Goal: Book appointment/travel/reservation

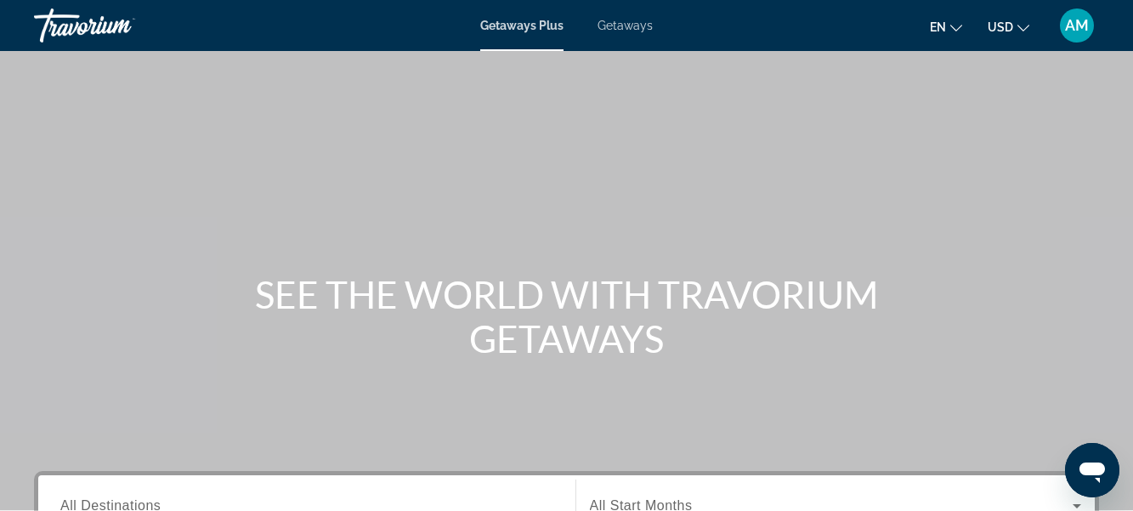
click at [577, 203] on div "Main content" at bounding box center [566, 255] width 1133 height 510
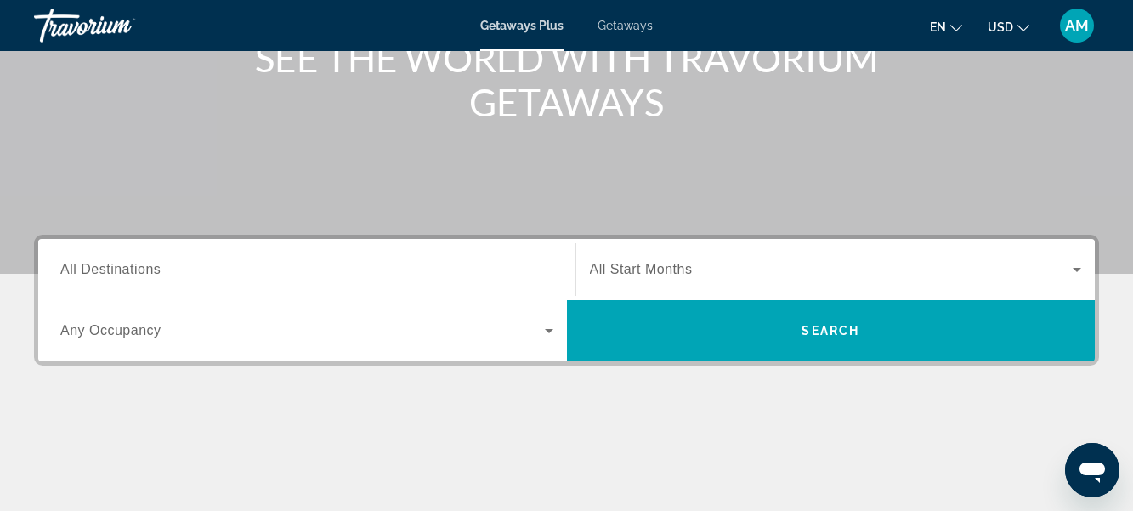
scroll to position [238, 0]
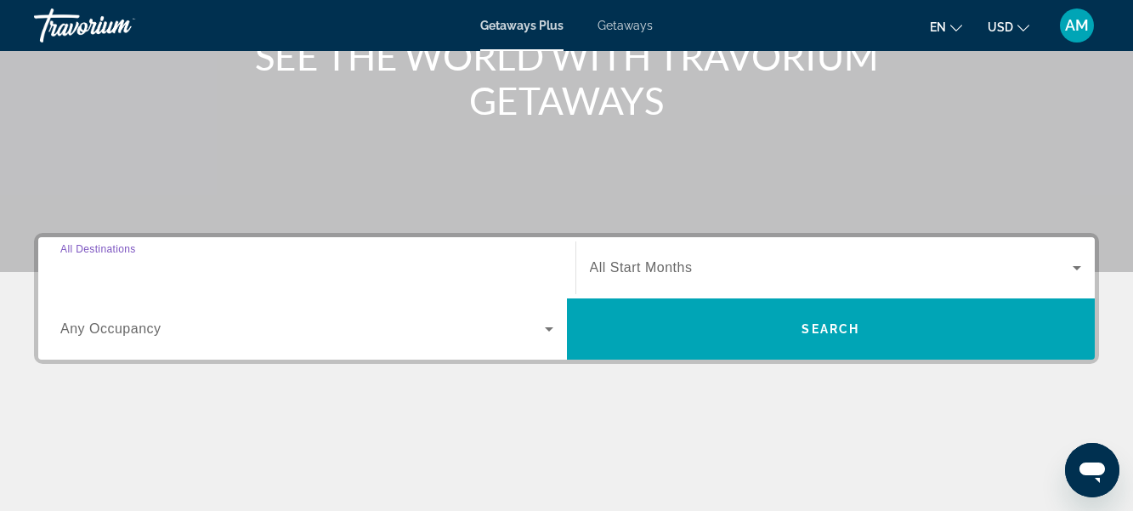
click at [172, 268] on input "Destination All Destinations" at bounding box center [306, 268] width 493 height 20
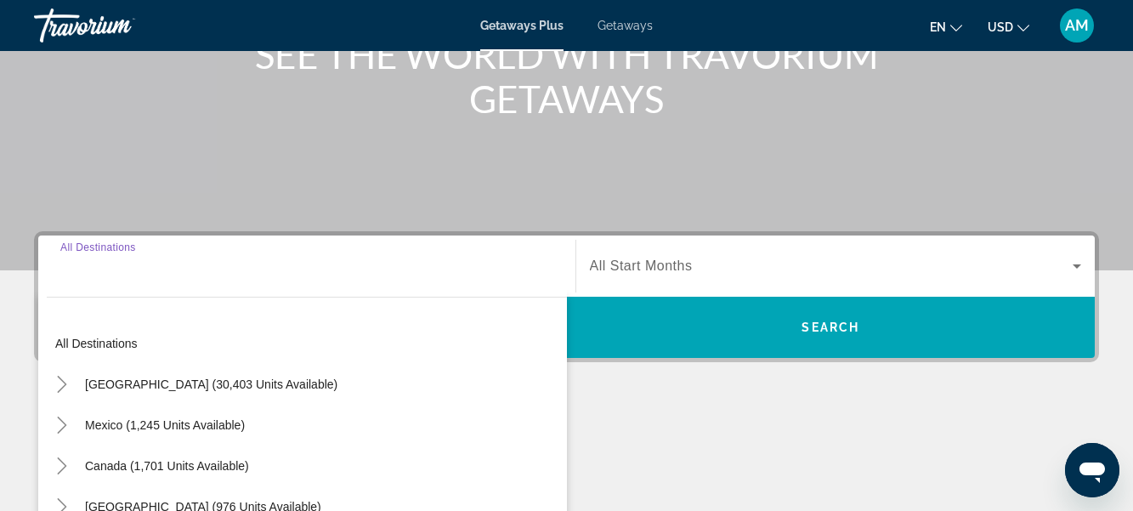
scroll to position [416, 0]
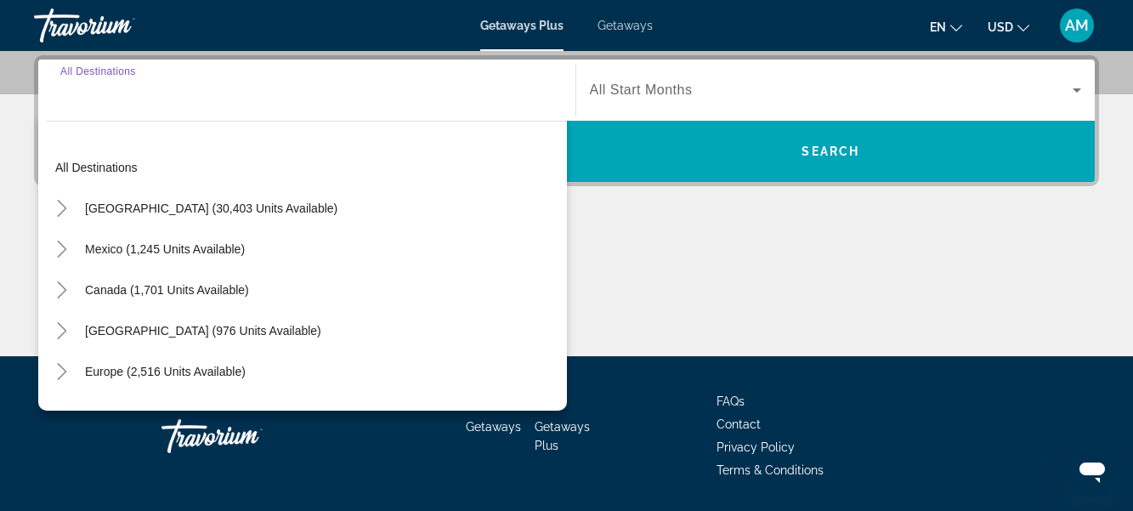
click at [139, 96] on input "Destination All Destinations" at bounding box center [306, 91] width 493 height 20
click at [157, 244] on span "Mexico (1,245 units available)" at bounding box center [165, 249] width 160 height 14
type input "**********"
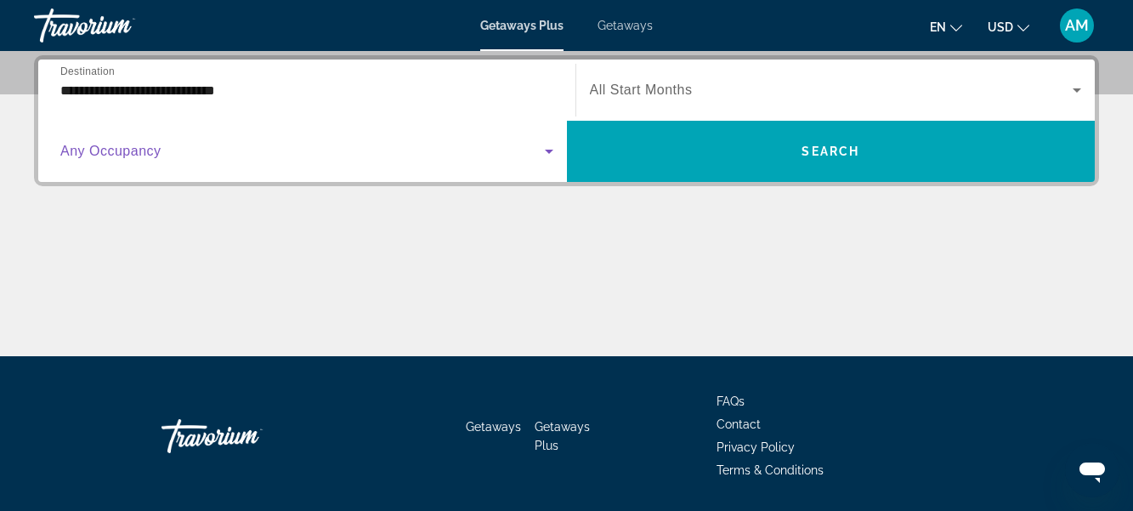
click at [193, 154] on span "Search widget" at bounding box center [302, 151] width 484 height 20
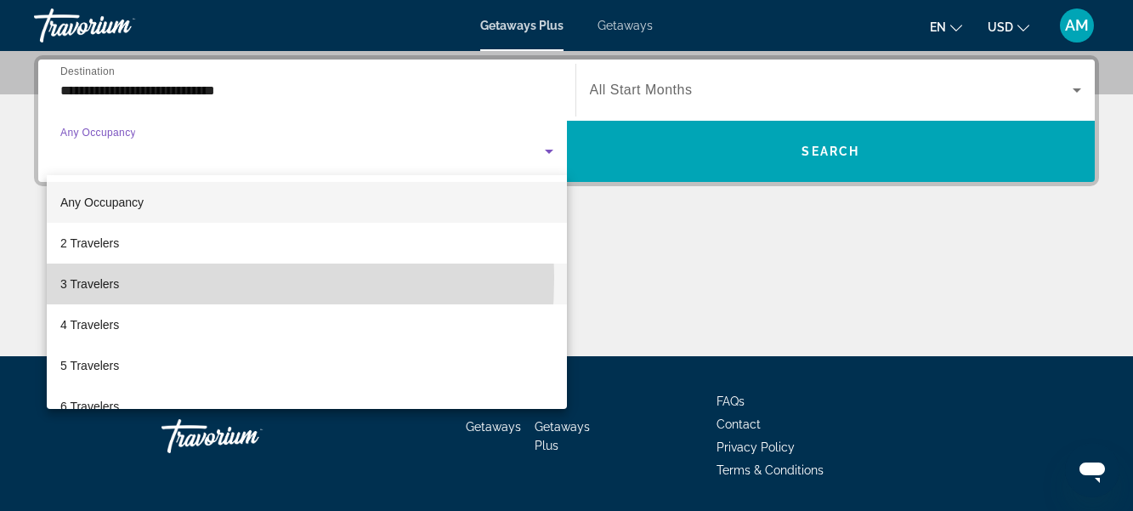
click at [113, 279] on span "3 Travelers" at bounding box center [89, 284] width 59 height 20
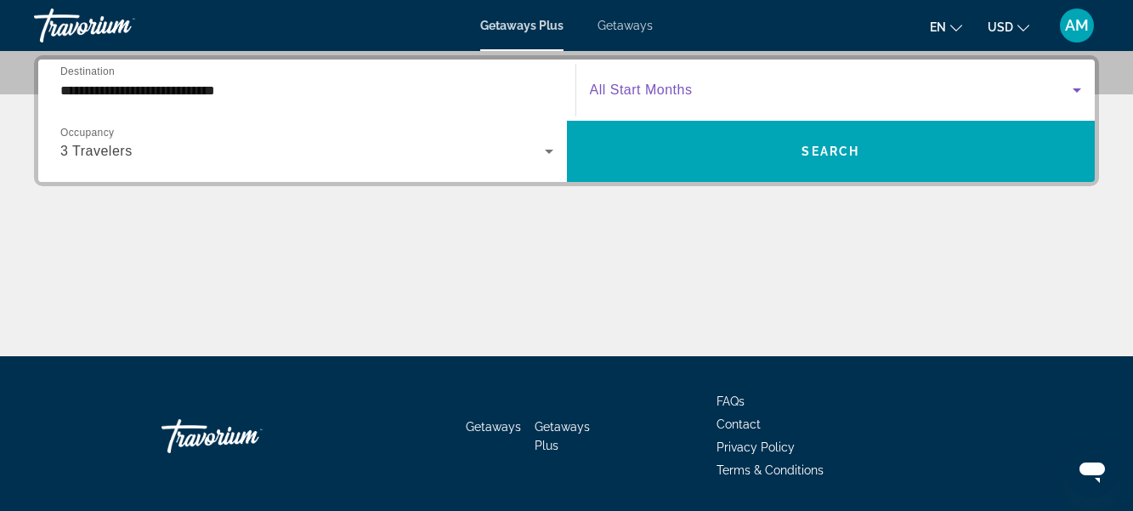
click at [1077, 88] on icon "Search widget" at bounding box center [1076, 90] width 8 height 4
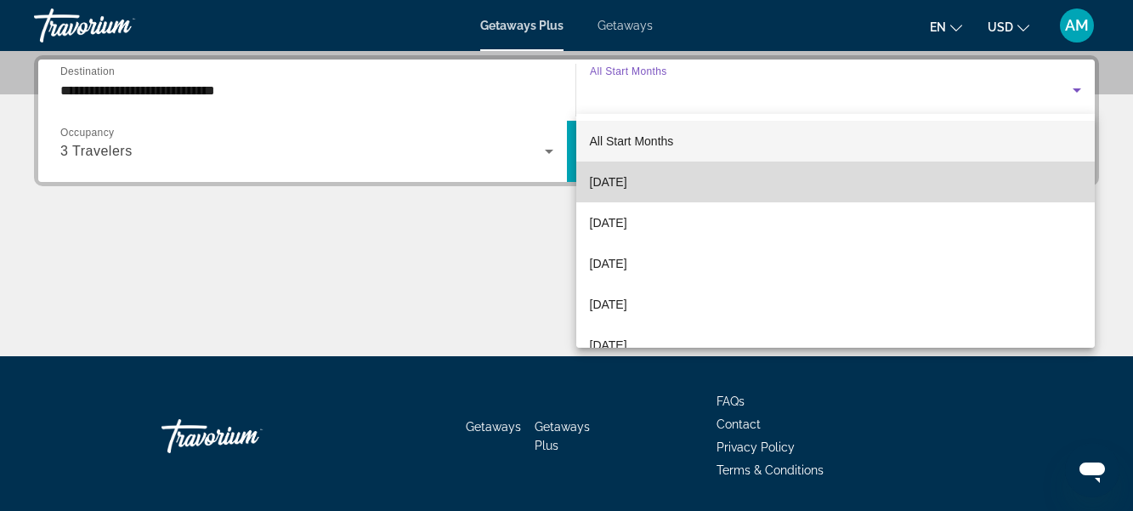
click at [901, 188] on mat-option "[DATE]" at bounding box center [835, 181] width 519 height 41
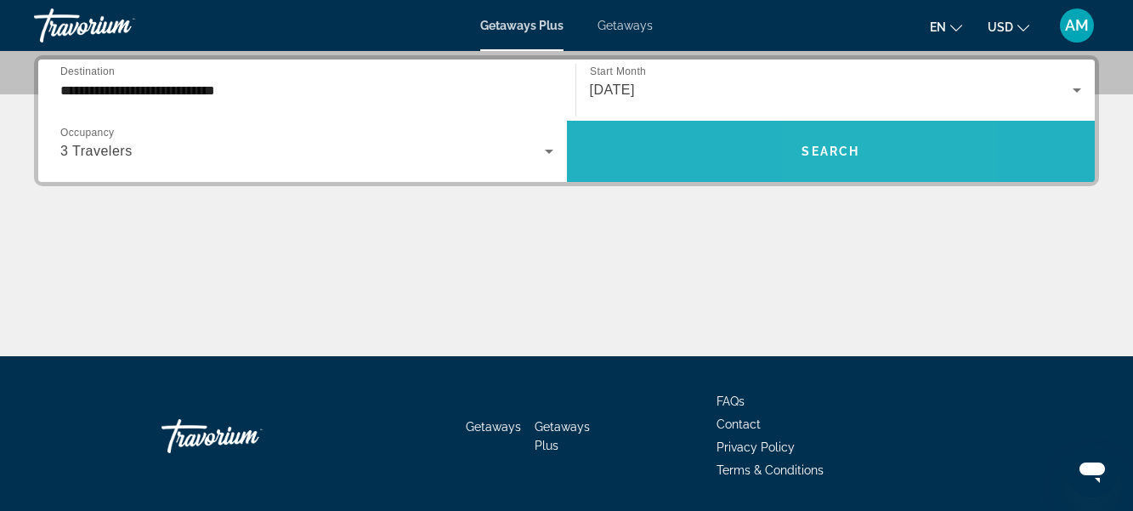
click at [882, 159] on span "Search widget" at bounding box center [831, 151] width 529 height 41
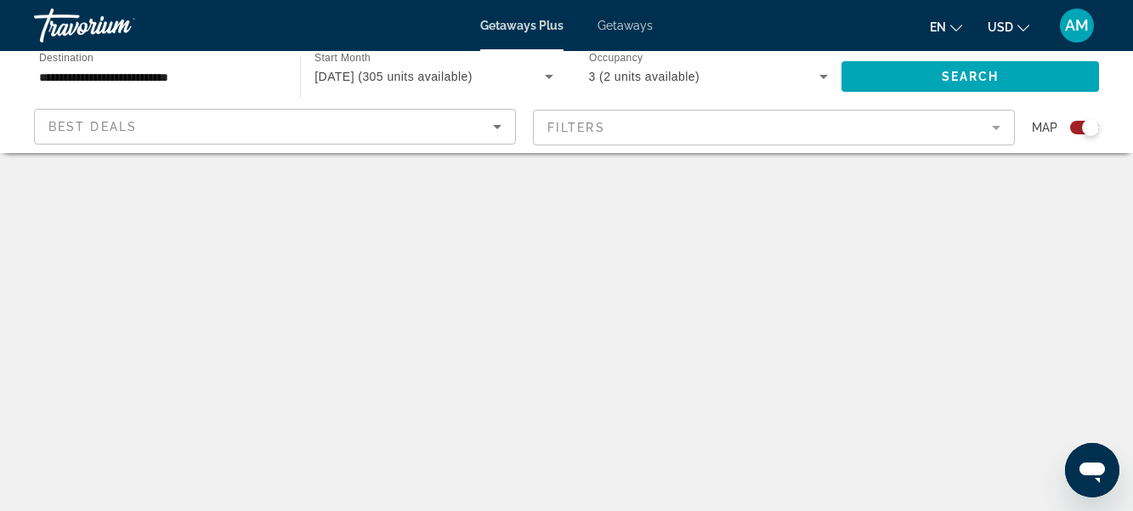
click at [492, 129] on icon "Sort by" at bounding box center [497, 126] width 20 height 20
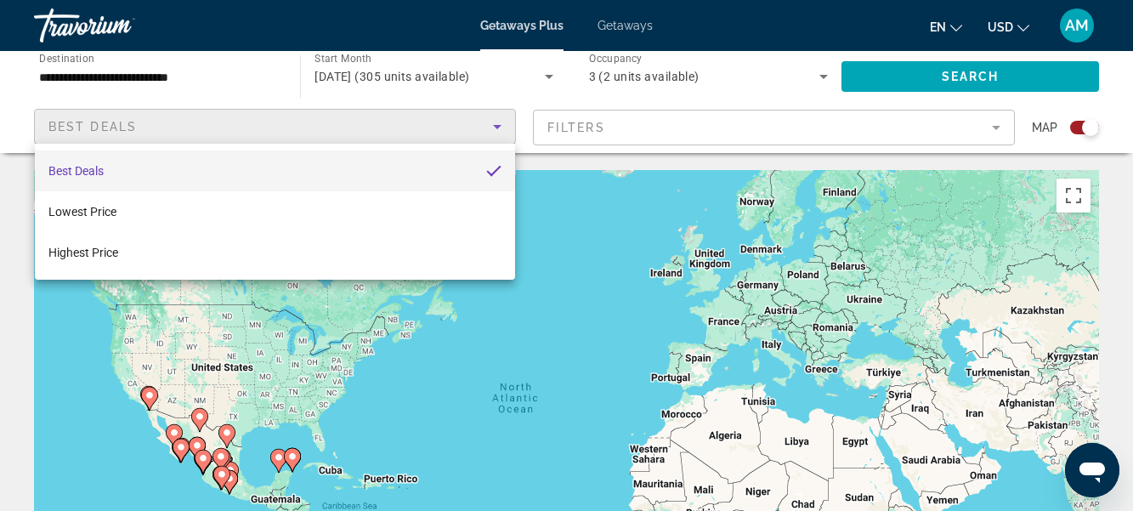
click at [492, 129] on div at bounding box center [566, 255] width 1133 height 511
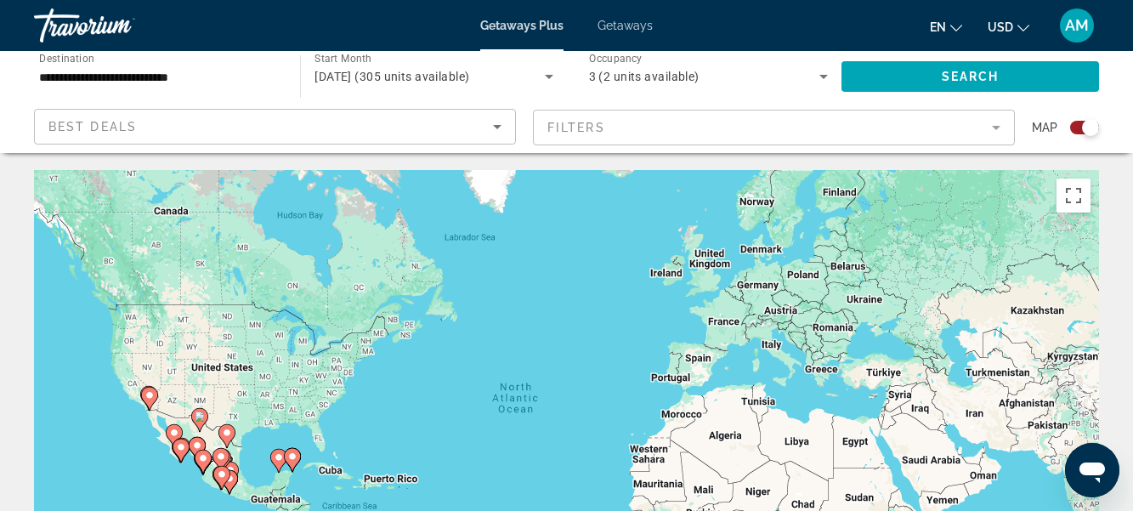
click at [176, 429] on image "Main content" at bounding box center [174, 432] width 10 height 10
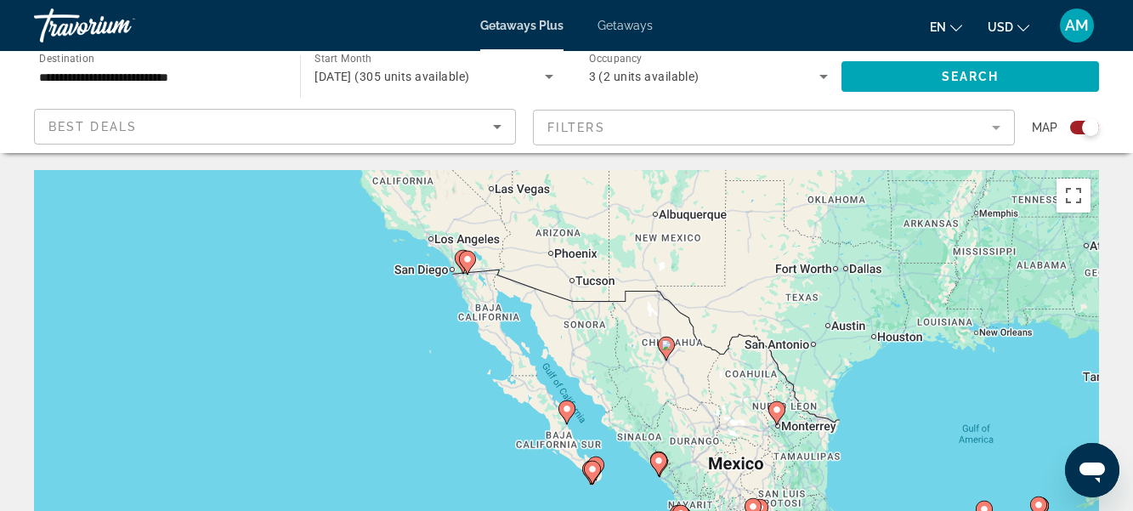
click at [666, 347] on image "Main content" at bounding box center [666, 345] width 10 height 10
type input "**********"
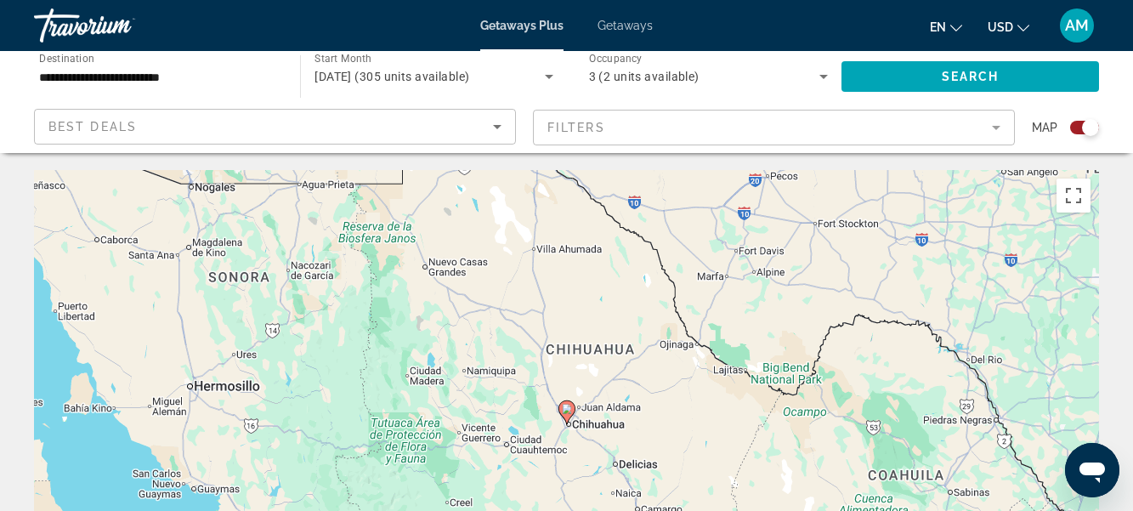
click at [574, 202] on div "To navigate, press the arrow keys. To activate drag with keyboard, press Alt + …" at bounding box center [566, 425] width 1065 height 510
click at [553, 182] on div "To activate drag with keyboard, press Alt + Enter. Once in keyboard drag state,…" at bounding box center [566, 425] width 1065 height 510
click at [549, 179] on div "To activate drag with keyboard, press Alt + Enter. Once in keyboard drag state,…" at bounding box center [566, 425] width 1065 height 510
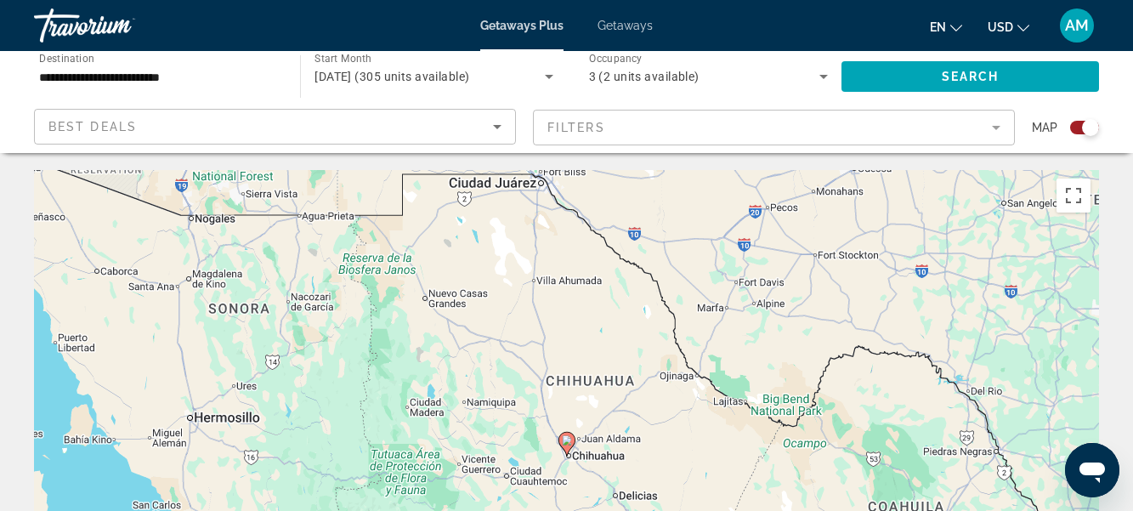
click at [544, 188] on div "To activate drag with keyboard, press Alt + Enter. Once in keyboard drag state,…" at bounding box center [566, 425] width 1065 height 510
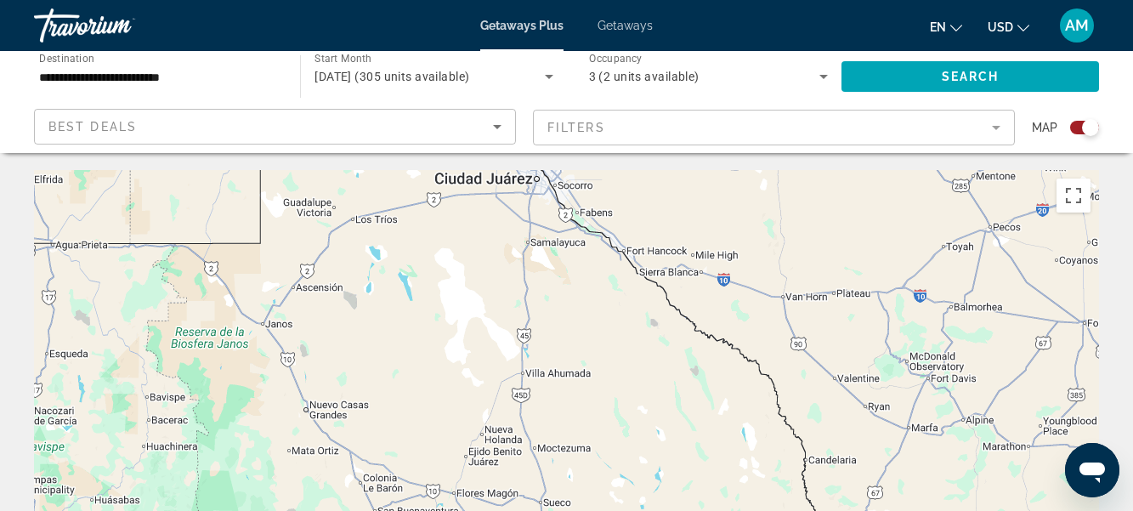
click at [540, 184] on div "To activate drag with keyboard, press Alt + Enter. Once in keyboard drag state,…" at bounding box center [566, 425] width 1065 height 510
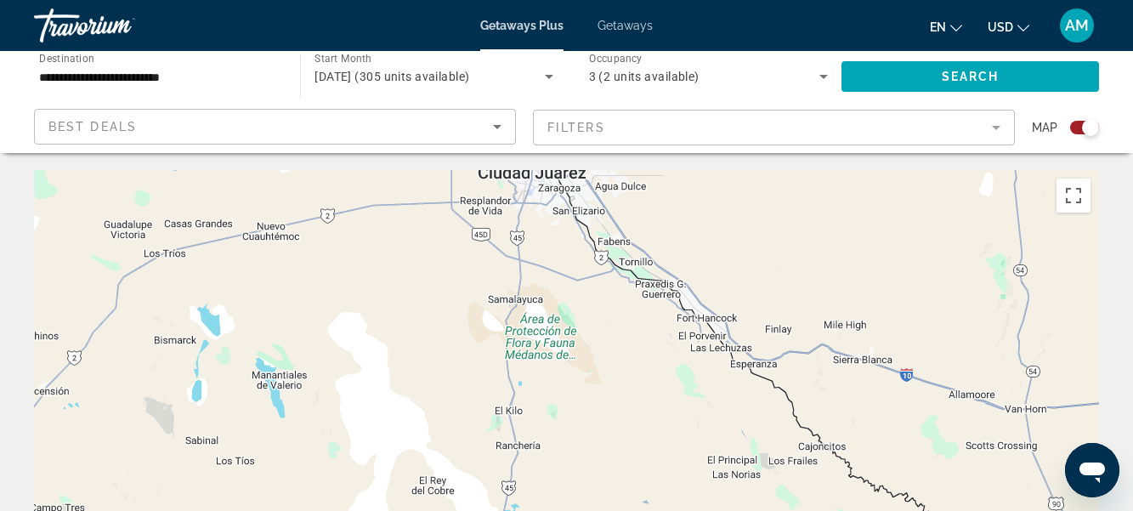
click at [955, 25] on icon "Change language" at bounding box center [956, 28] width 12 height 12
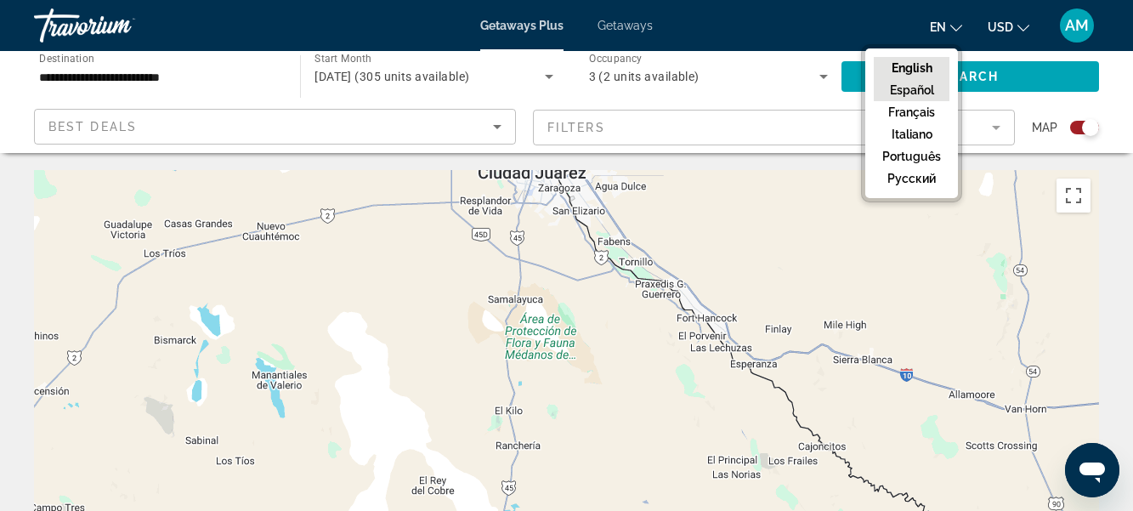
click at [930, 93] on button "Español" at bounding box center [912, 90] width 76 height 22
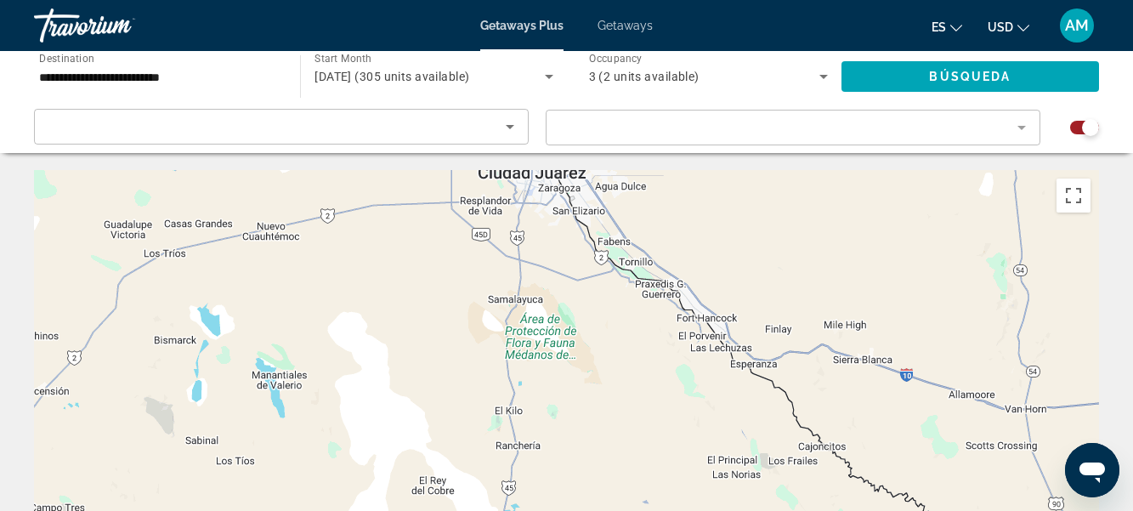
click at [1015, 127] on mat-form-field "Filter" at bounding box center [793, 128] width 495 height 36
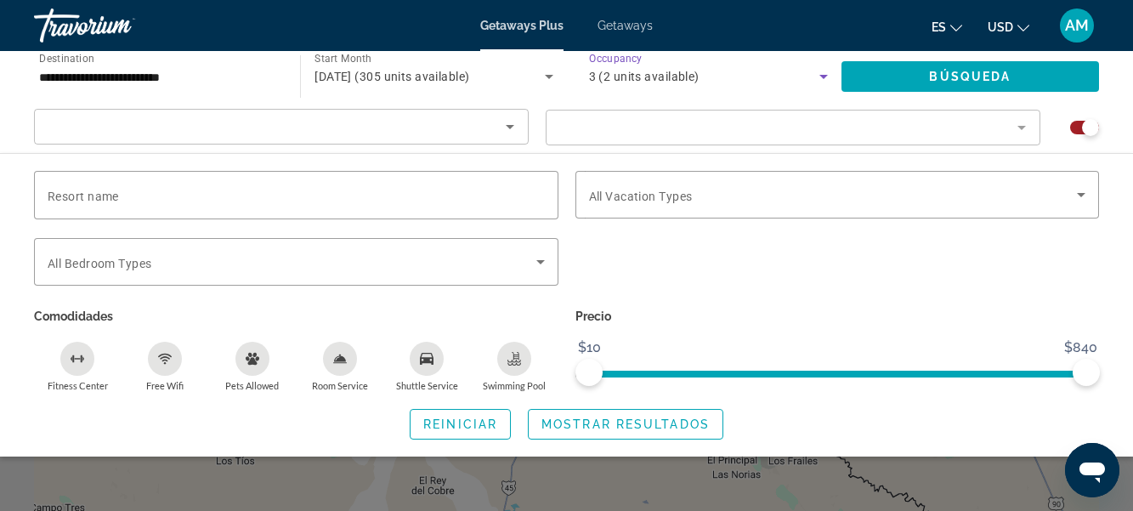
click at [745, 84] on div "3 (2 units available)" at bounding box center [704, 76] width 230 height 20
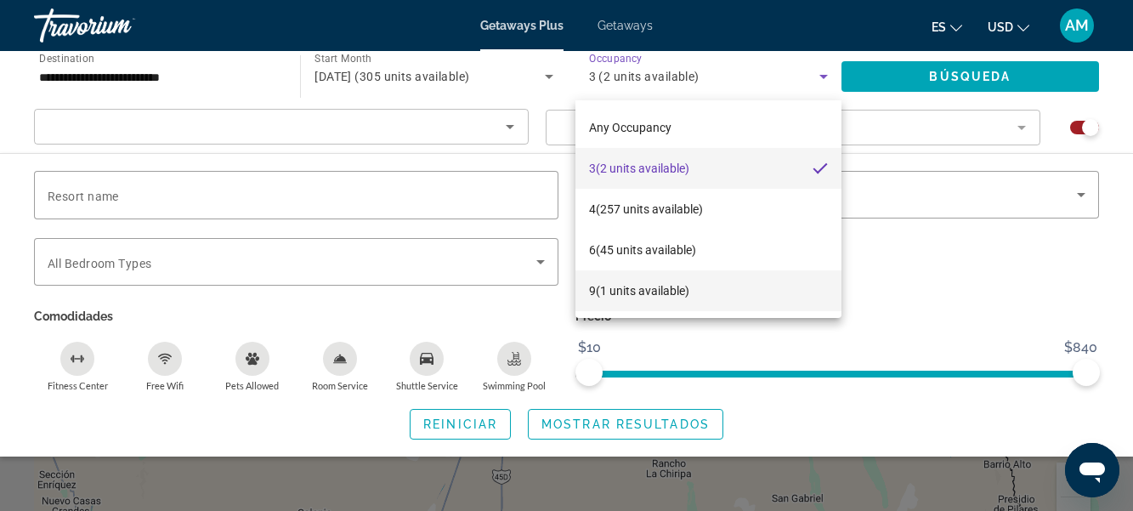
scroll to position [129, 0]
